Goal: Obtain resource: Obtain resource

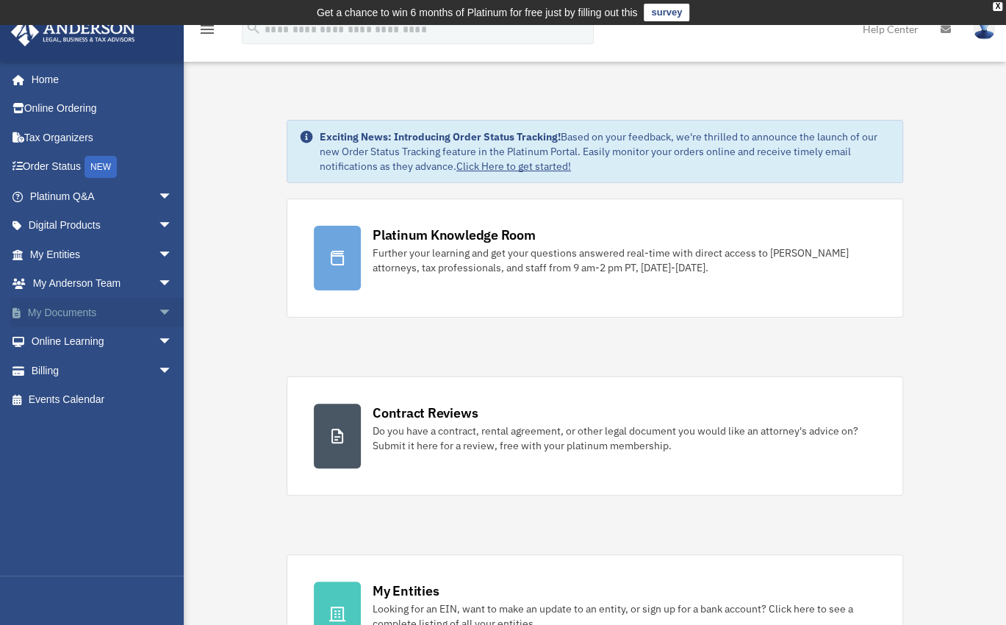
click at [62, 314] on link "My Documents arrow_drop_down" at bounding box center [102, 312] width 184 height 29
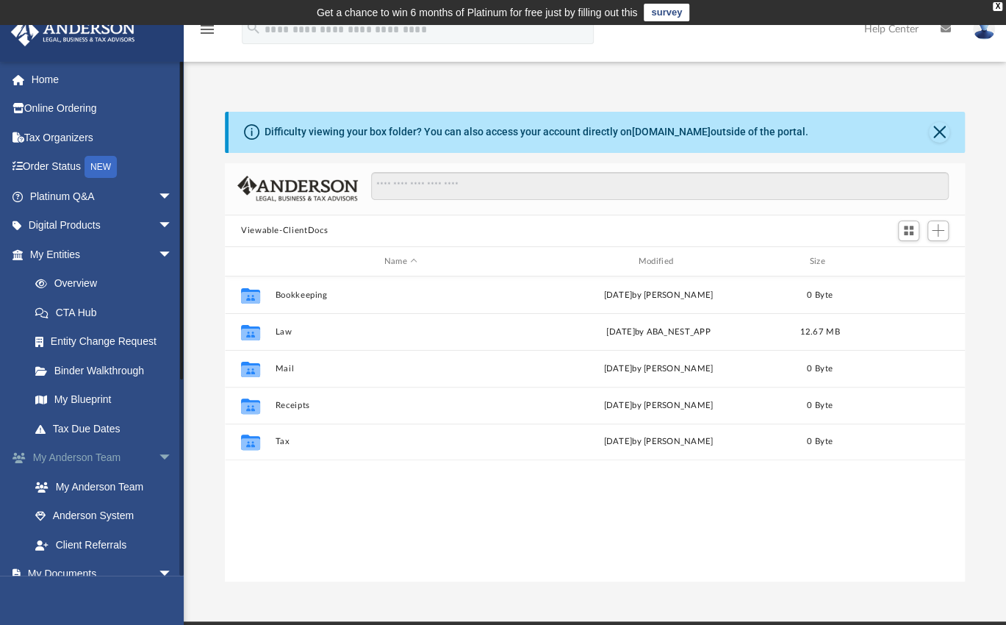
scroll to position [323, 728]
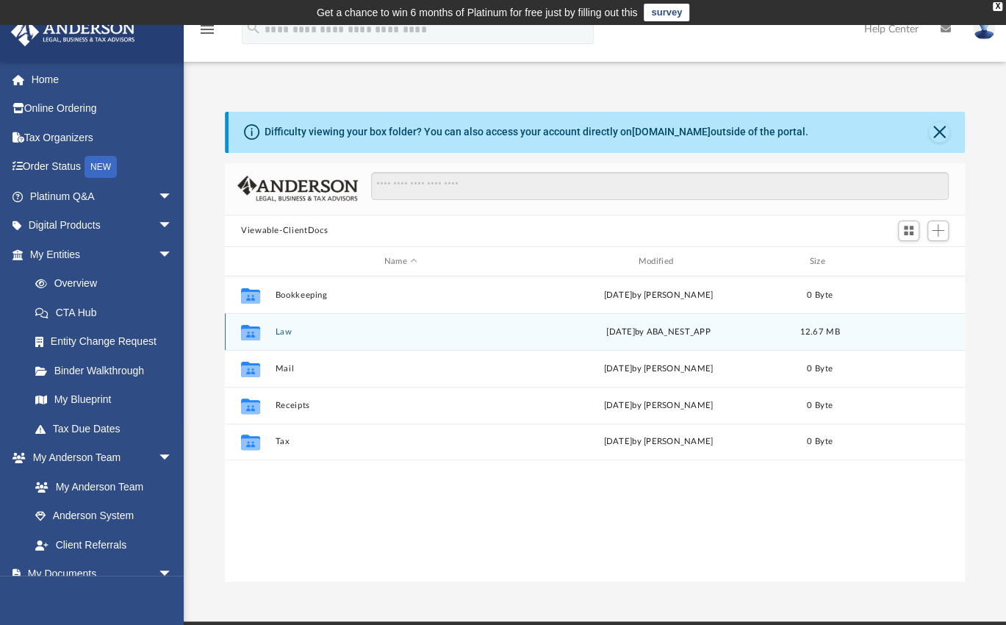
click at [291, 335] on button "Law" at bounding box center [400, 332] width 251 height 10
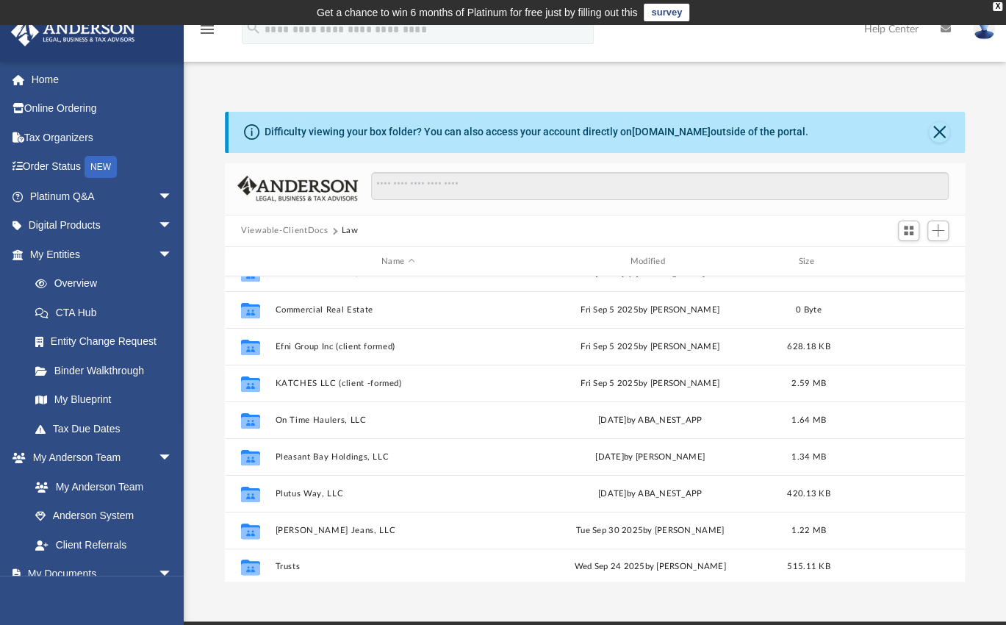
scroll to position [134, 0]
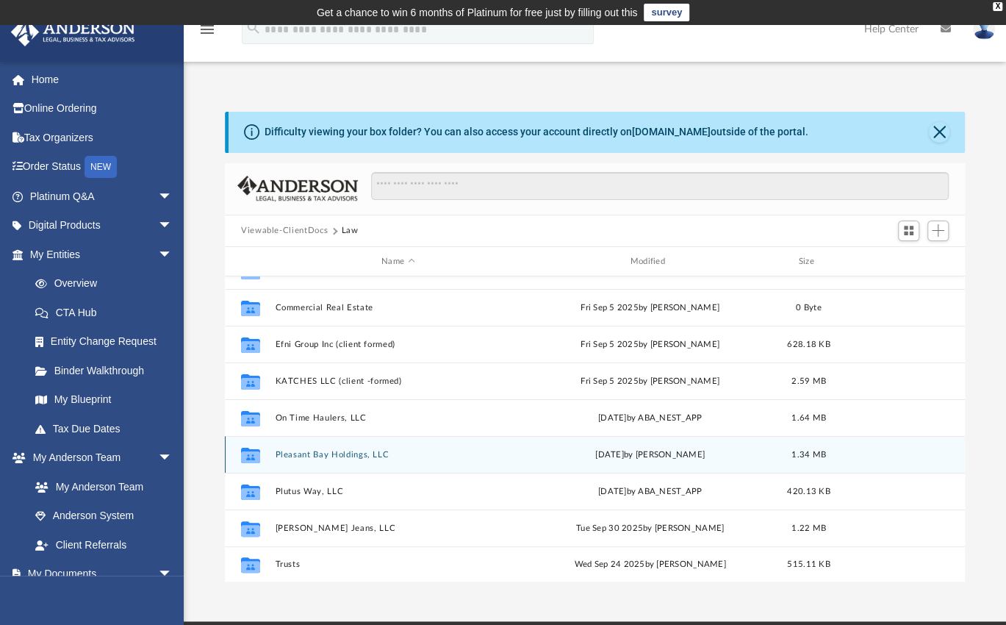
click at [350, 456] on button "Pleasant Bay Holdings, LLC" at bounding box center [397, 455] width 245 height 10
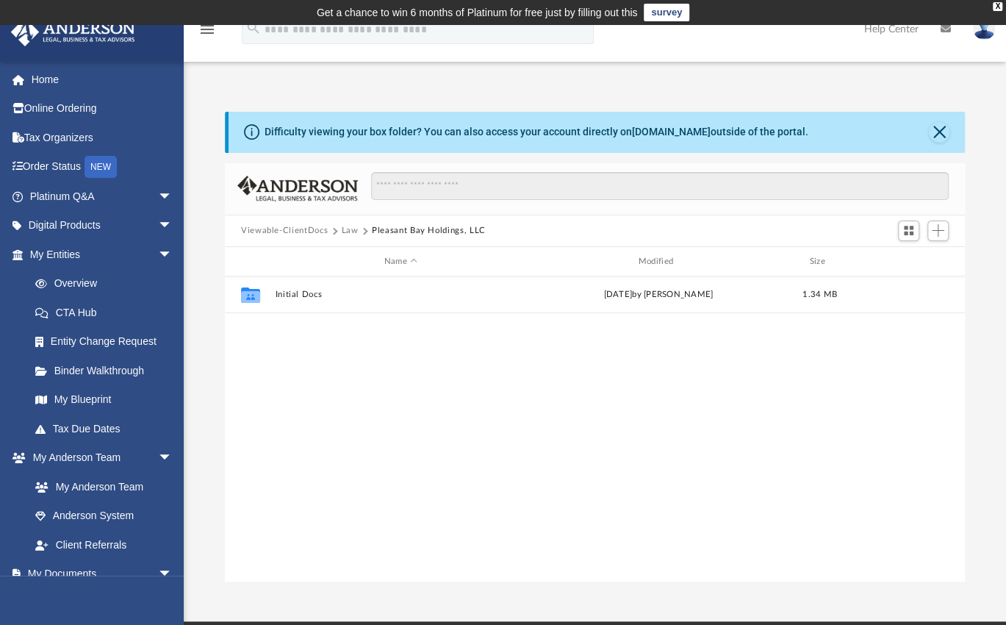
scroll to position [0, 0]
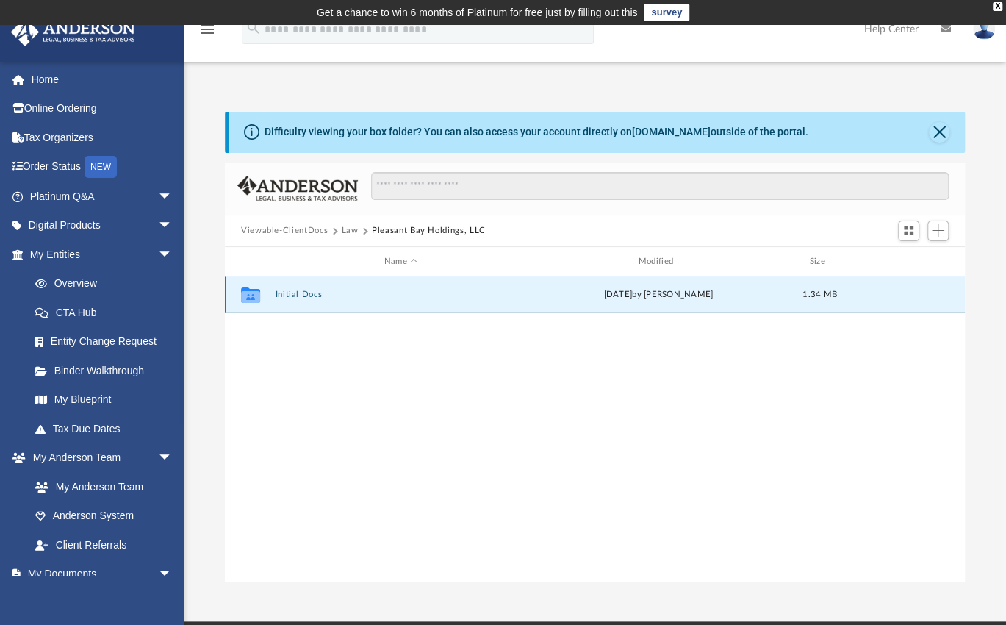
click at [312, 295] on button "Initial Docs" at bounding box center [400, 295] width 251 height 10
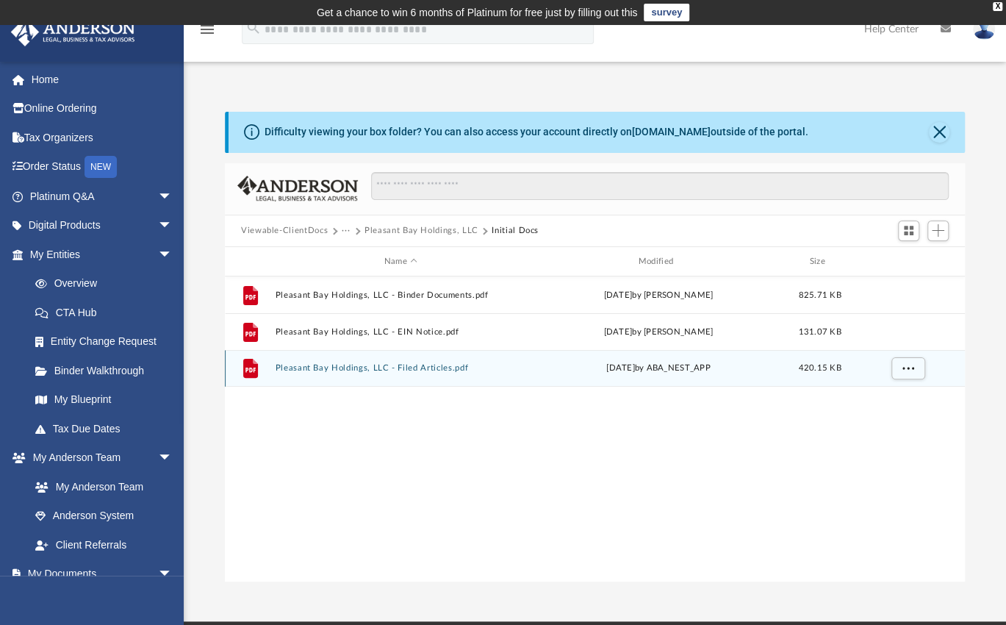
click at [364, 367] on button "Pleasant Bay Holdings, LLC - Filed Articles.pdf" at bounding box center [400, 369] width 251 height 10
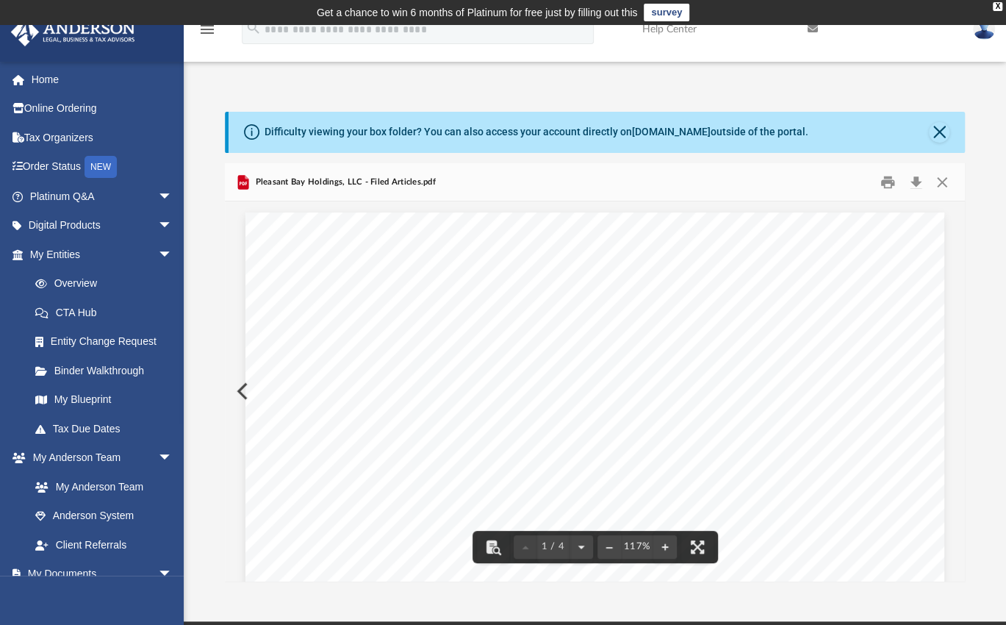
drag, startPoint x: 434, startPoint y: 531, endPoint x: 337, endPoint y: 518, distance: 97.2
click at [350, 511] on span "1716 Capitol Ave Suite 100" at bounding box center [381, 510] width 113 height 12
drag, startPoint x: 321, startPoint y: 507, endPoint x: 343, endPoint y: 516, distance: 23.7
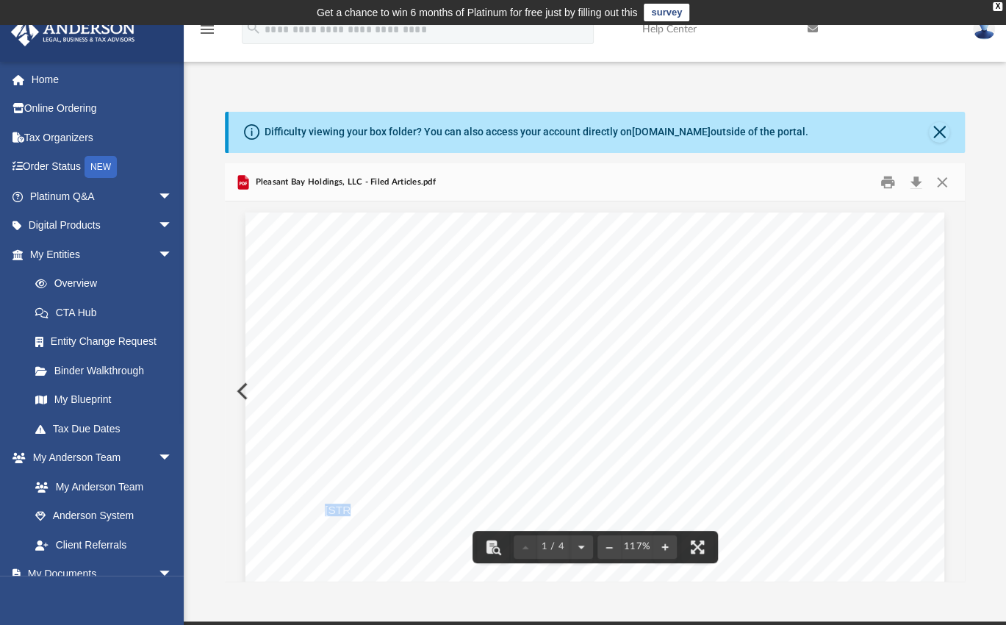
click at [343, 516] on span "1716 Capitol Ave Suite 100" at bounding box center [381, 510] width 113 height 12
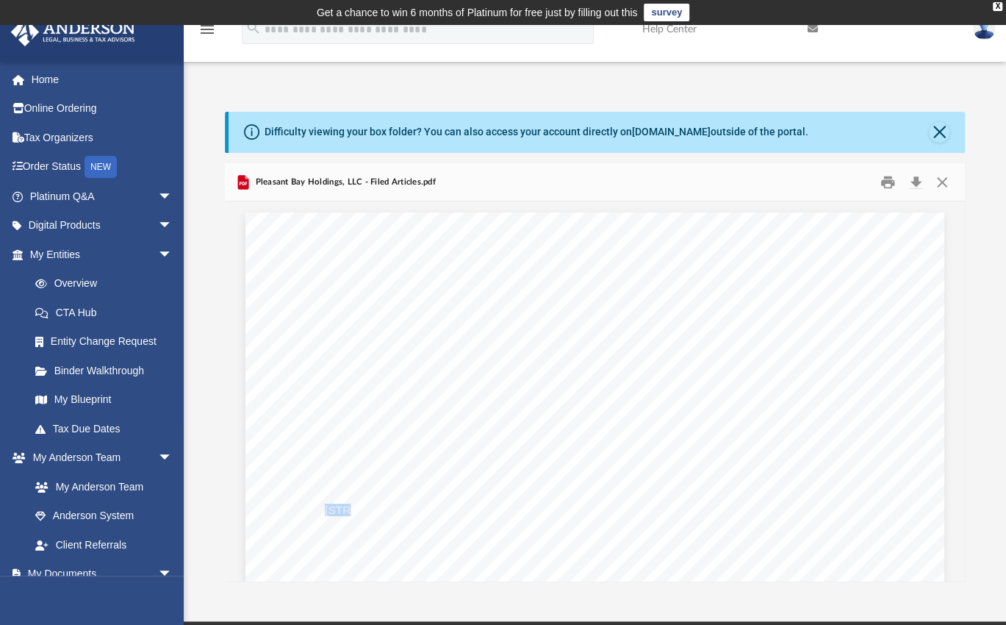
drag, startPoint x: 343, startPoint y: 516, endPoint x: 576, endPoint y: 443, distance: 244.0
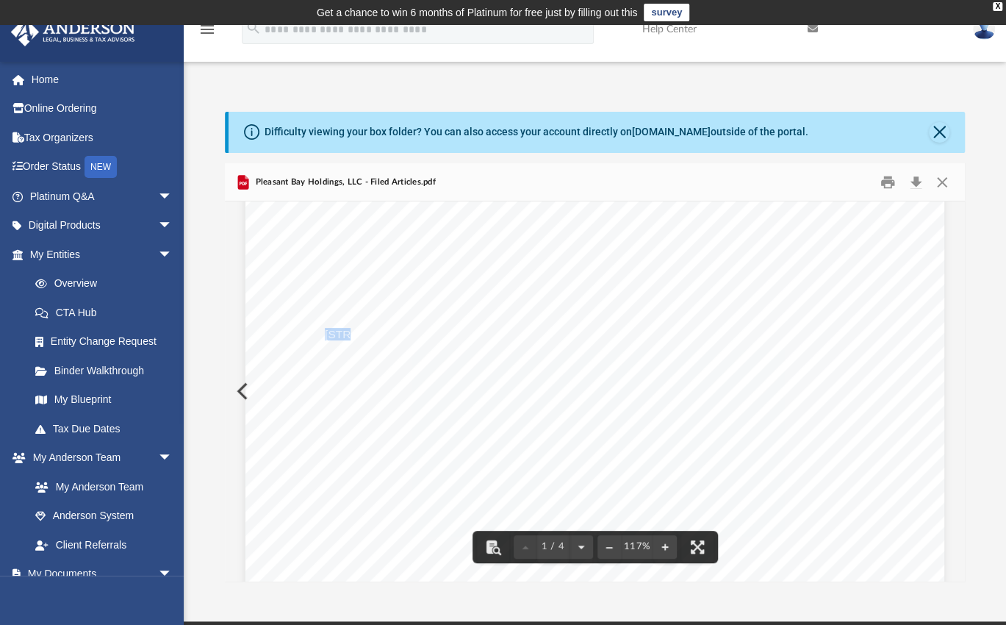
scroll to position [192, 0]
drag, startPoint x: 414, startPoint y: 384, endPoint x: 356, endPoint y: 389, distance: 58.2
click at [356, 389] on div "Wyoming Secretary of State Herschler Bldg East, Ste.100 & 101 Cheyenne, WY 8200…" at bounding box center [594, 473] width 699 height 905
drag, startPoint x: 404, startPoint y: 383, endPoint x: 325, endPoint y: 384, distance: 79.4
click at [325, 384] on span "1718 Capitol Ave." at bounding box center [381, 385] width 113 height 12
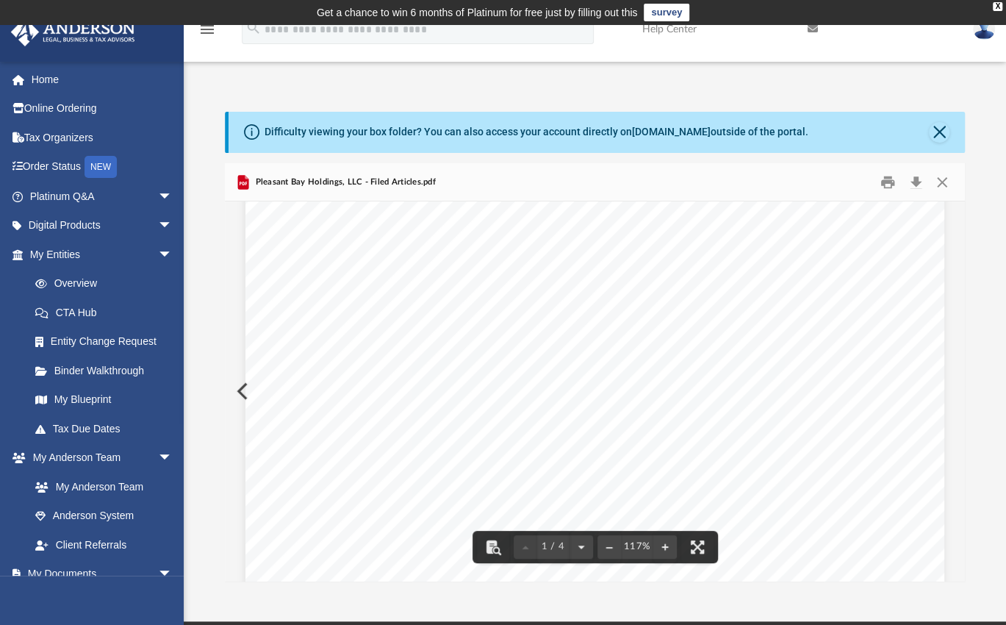
click at [325, 383] on span "1718 Capitol Ave." at bounding box center [381, 385] width 113 height 12
drag, startPoint x: 320, startPoint y: 383, endPoint x: 409, endPoint y: 384, distance: 88.9
click at [409, 384] on span "1718 Capitol Ave." at bounding box center [381, 385] width 113 height 12
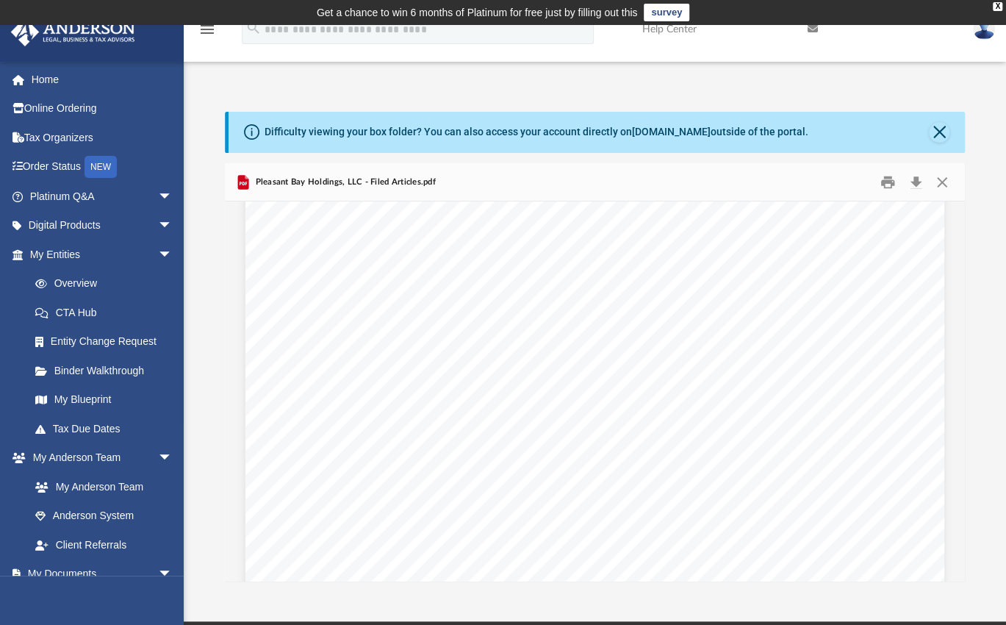
scroll to position [410, 0]
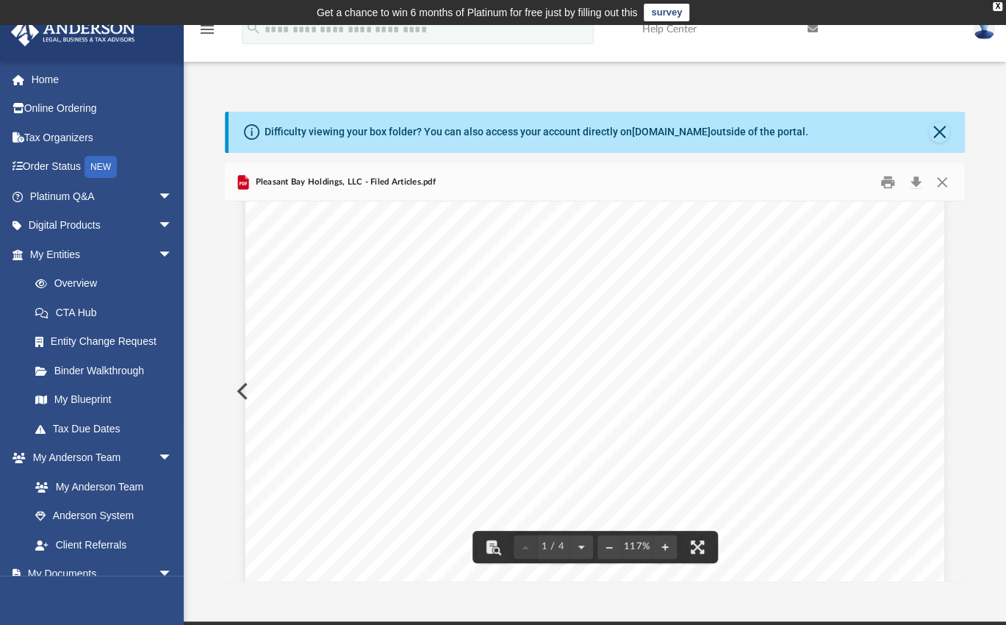
drag, startPoint x: 473, startPoint y: 506, endPoint x: 429, endPoint y: 500, distance: 44.5
click at [429, 500] on div "Wyoming Secretary of State Herschler Bldg East, Ste.100 & 101 Cheyenne, WY 8200…" at bounding box center [594, 254] width 699 height 905
drag, startPoint x: 470, startPoint y: 506, endPoint x: 394, endPoint y: 507, distance: 76.4
click at [400, 507] on span "(800) 706-4741" at bounding box center [451, 508] width 103 height 12
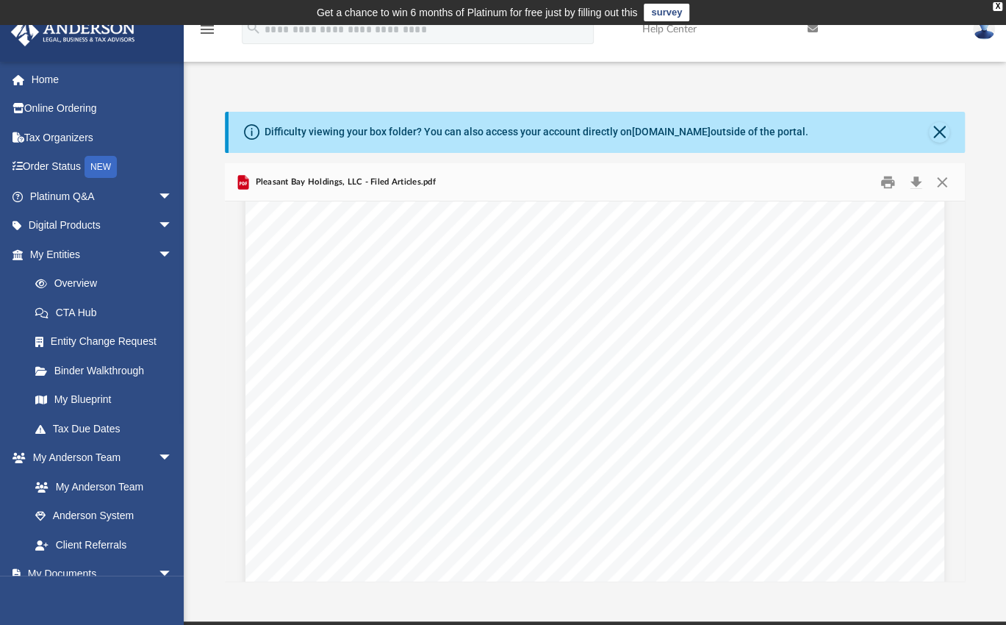
scroll to position [187, 0]
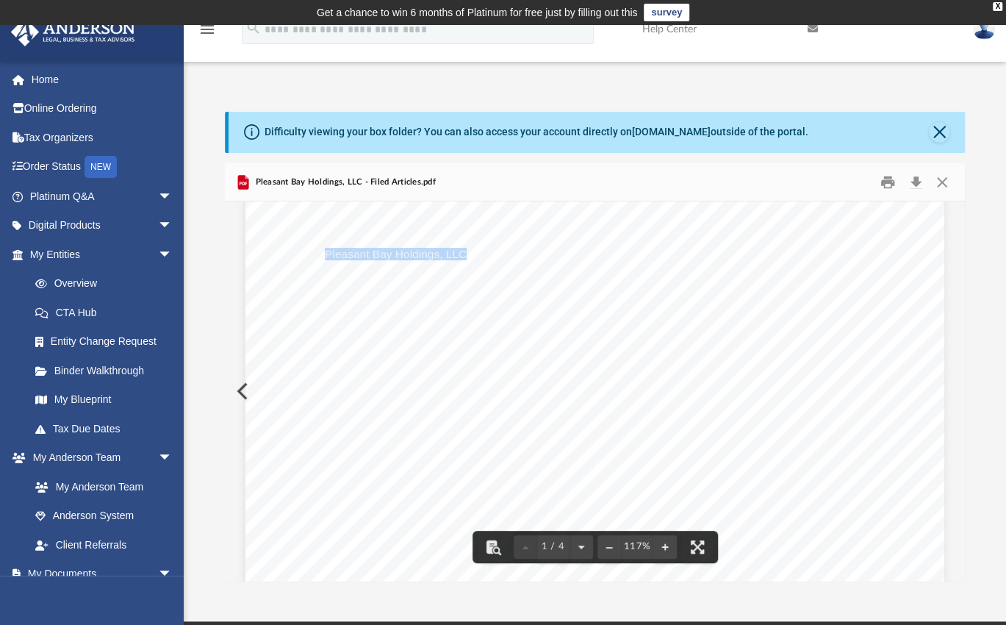
drag, startPoint x: 458, startPoint y: 253, endPoint x: 320, endPoint y: 255, distance: 138.1
click at [325, 255] on span "Pleasant Bay Holdings, LLC" at bounding box center [396, 254] width 142 height 12
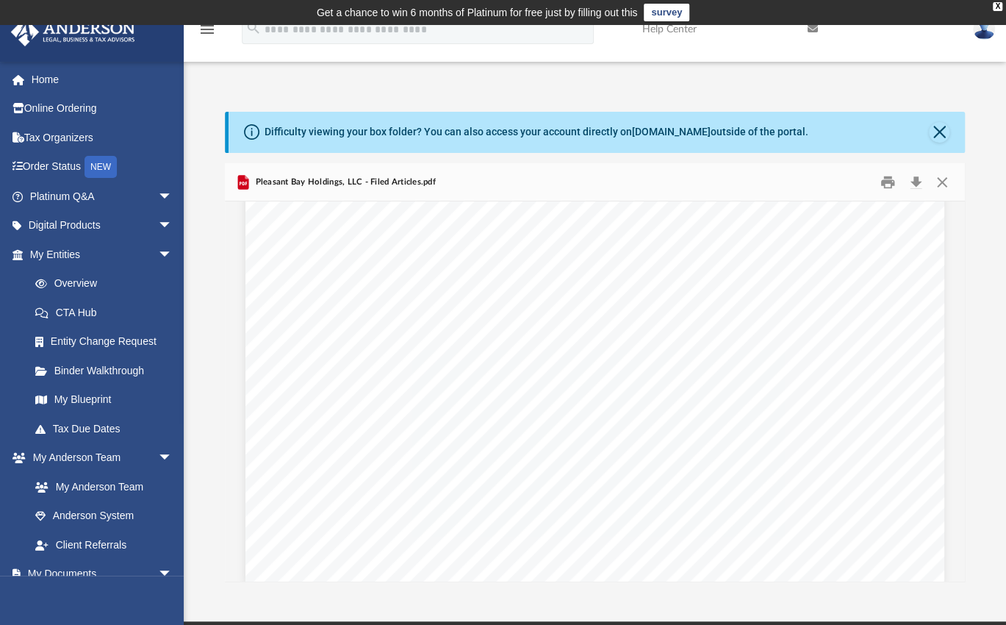
scroll to position [1539, 0]
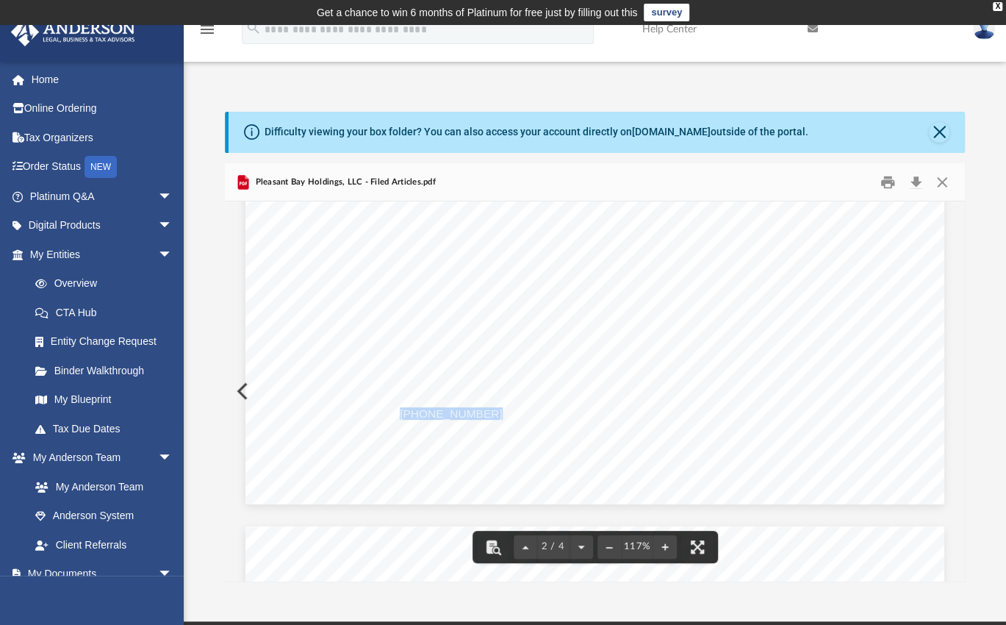
drag, startPoint x: 471, startPoint y: 412, endPoint x: 395, endPoint y: 407, distance: 76.6
click at [400, 408] on span "(800) 706-4741" at bounding box center [451, 414] width 103 height 12
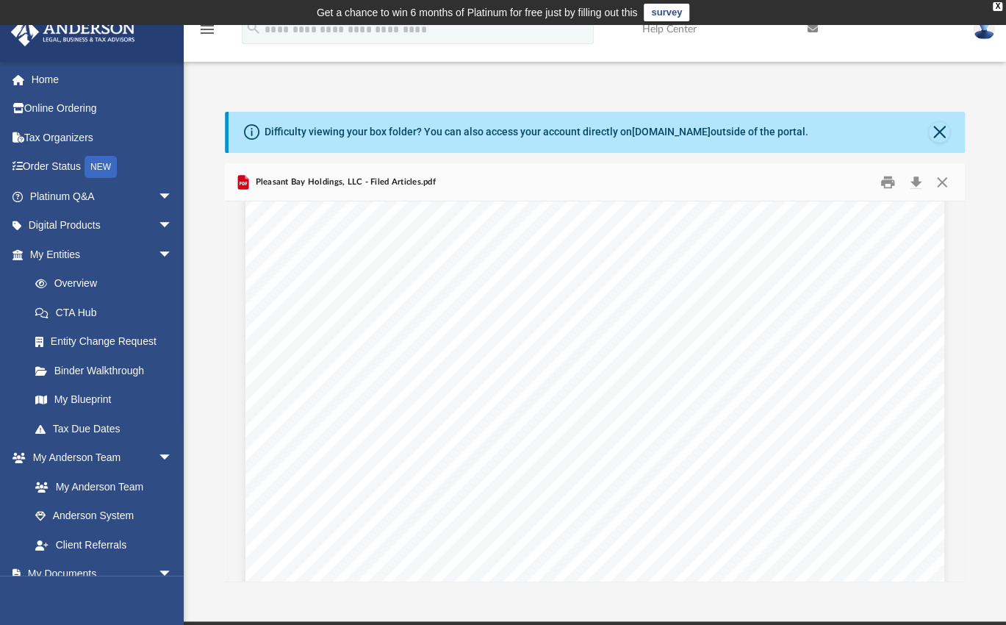
scroll to position [252, 0]
